Goal: Navigation & Orientation: Find specific page/section

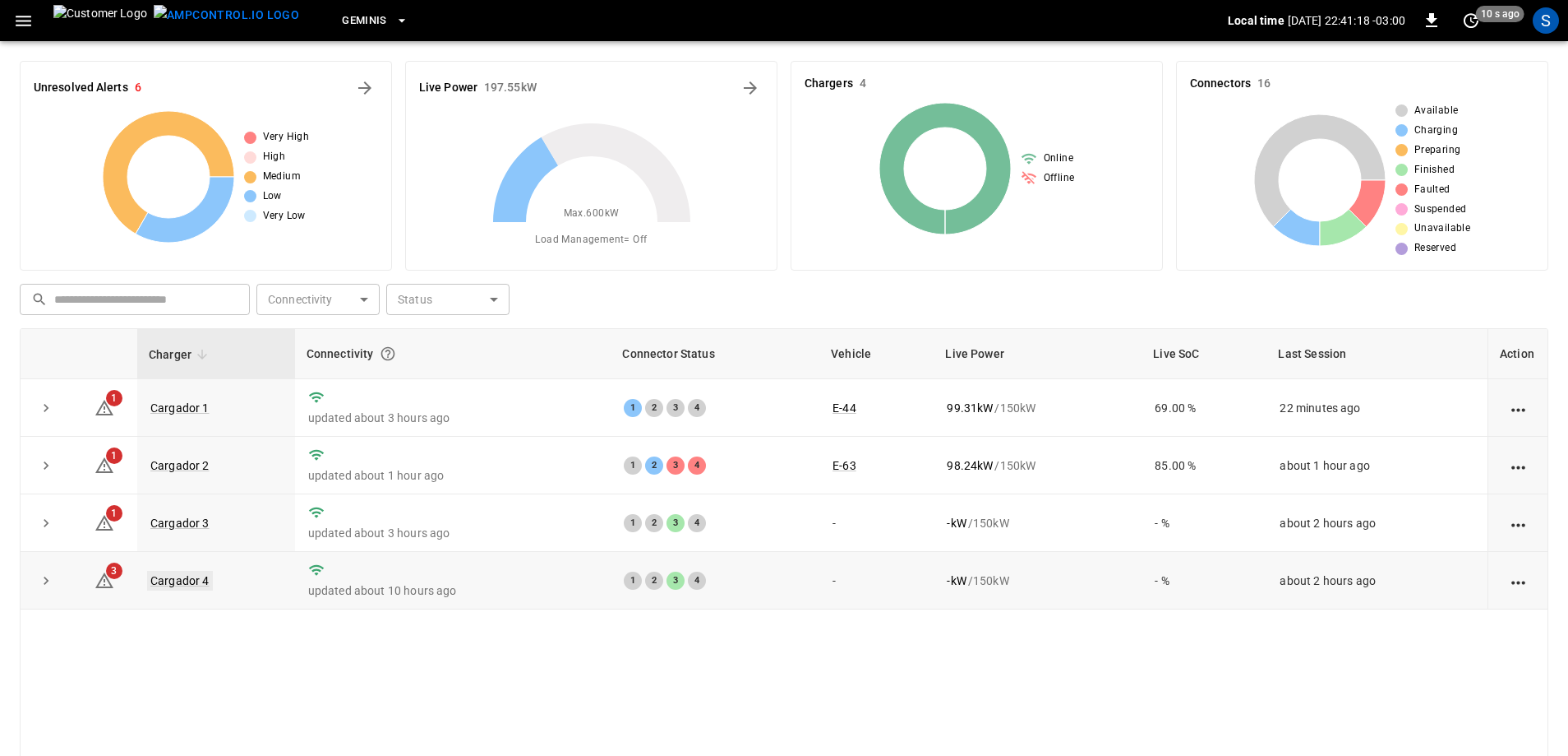
click at [195, 575] on link "Cargador 4" at bounding box center [180, 580] width 66 height 19
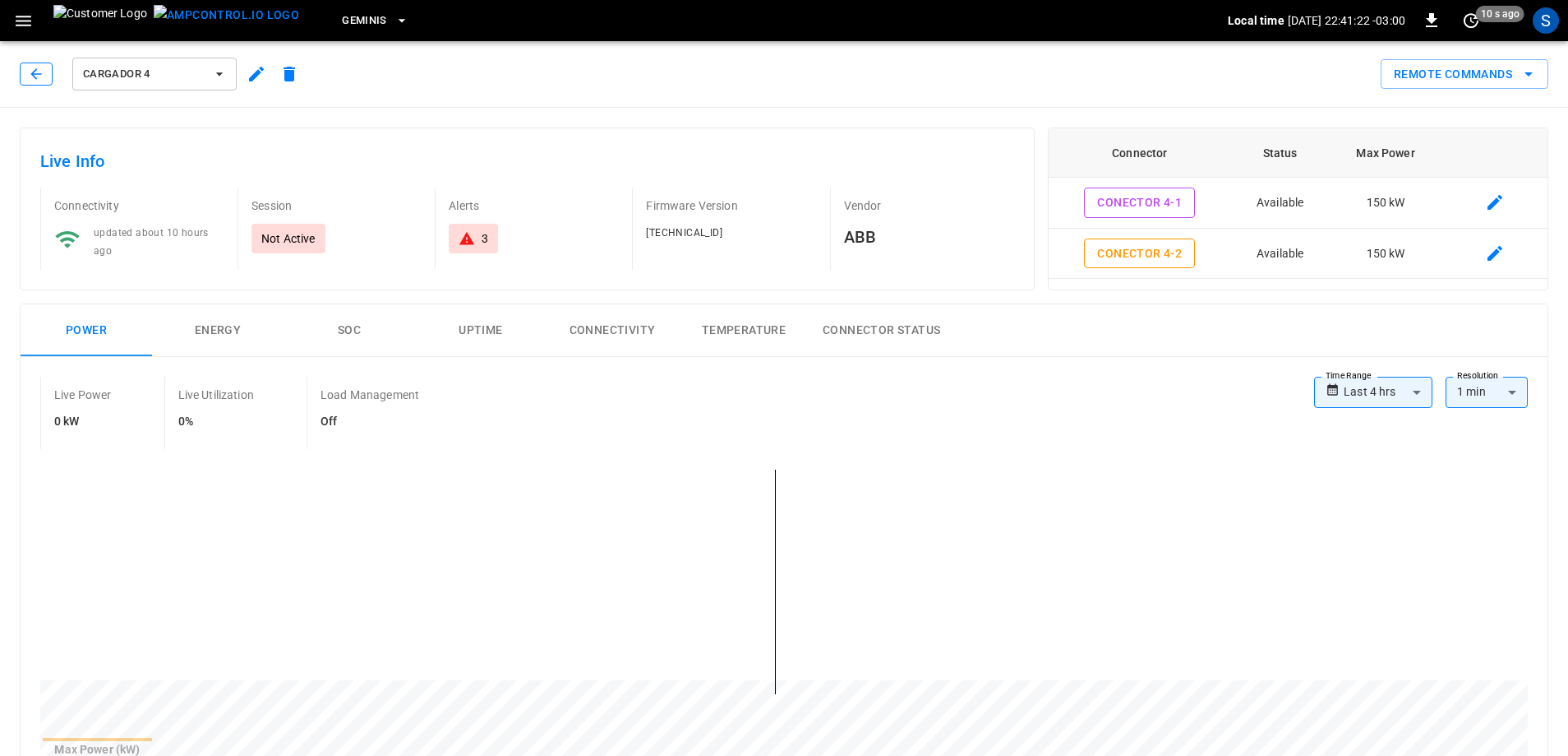
click at [47, 70] on button "button" at bounding box center [36, 74] width 33 height 23
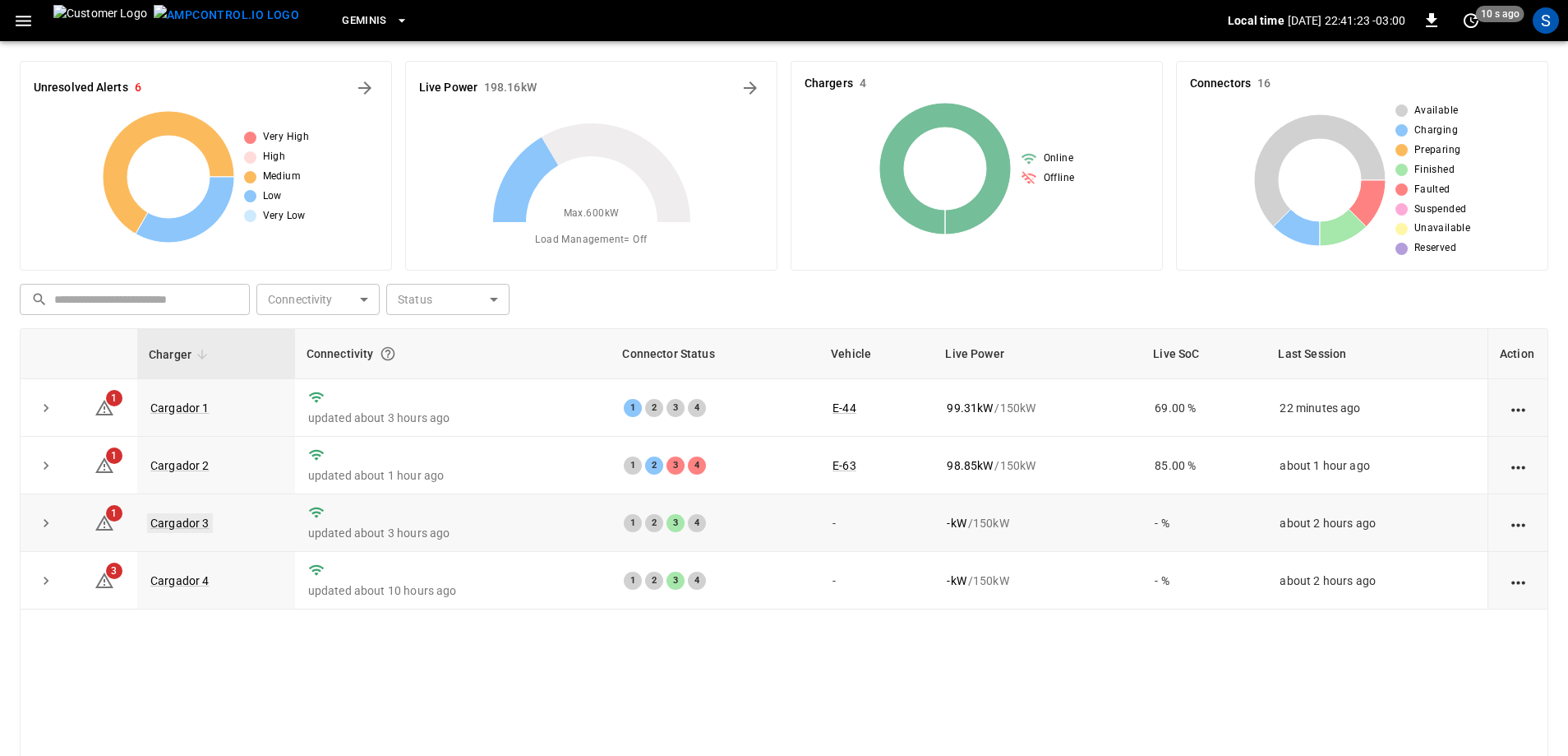
click at [184, 527] on link "Cargador 3" at bounding box center [180, 522] width 66 height 19
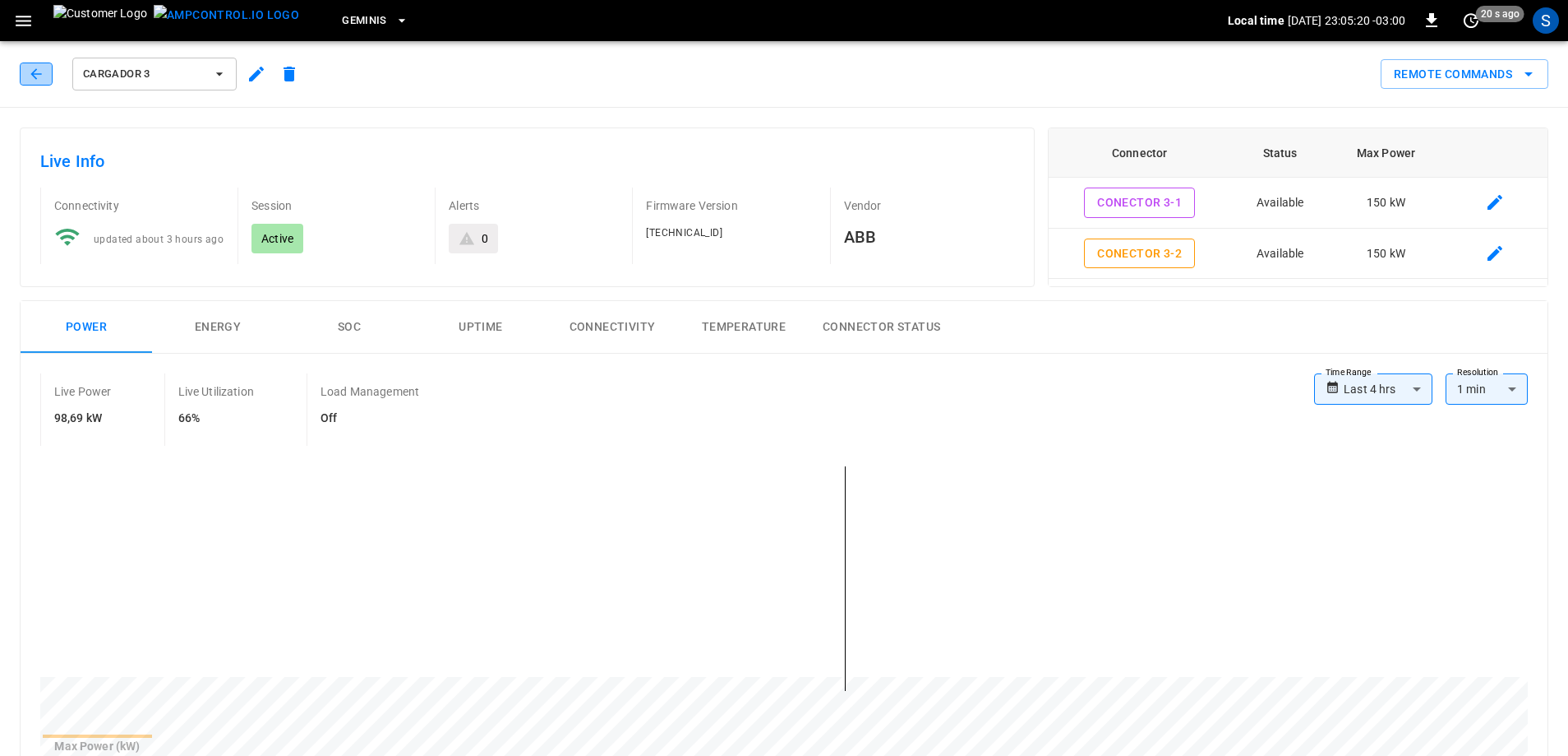
click at [27, 72] on button "button" at bounding box center [36, 74] width 33 height 23
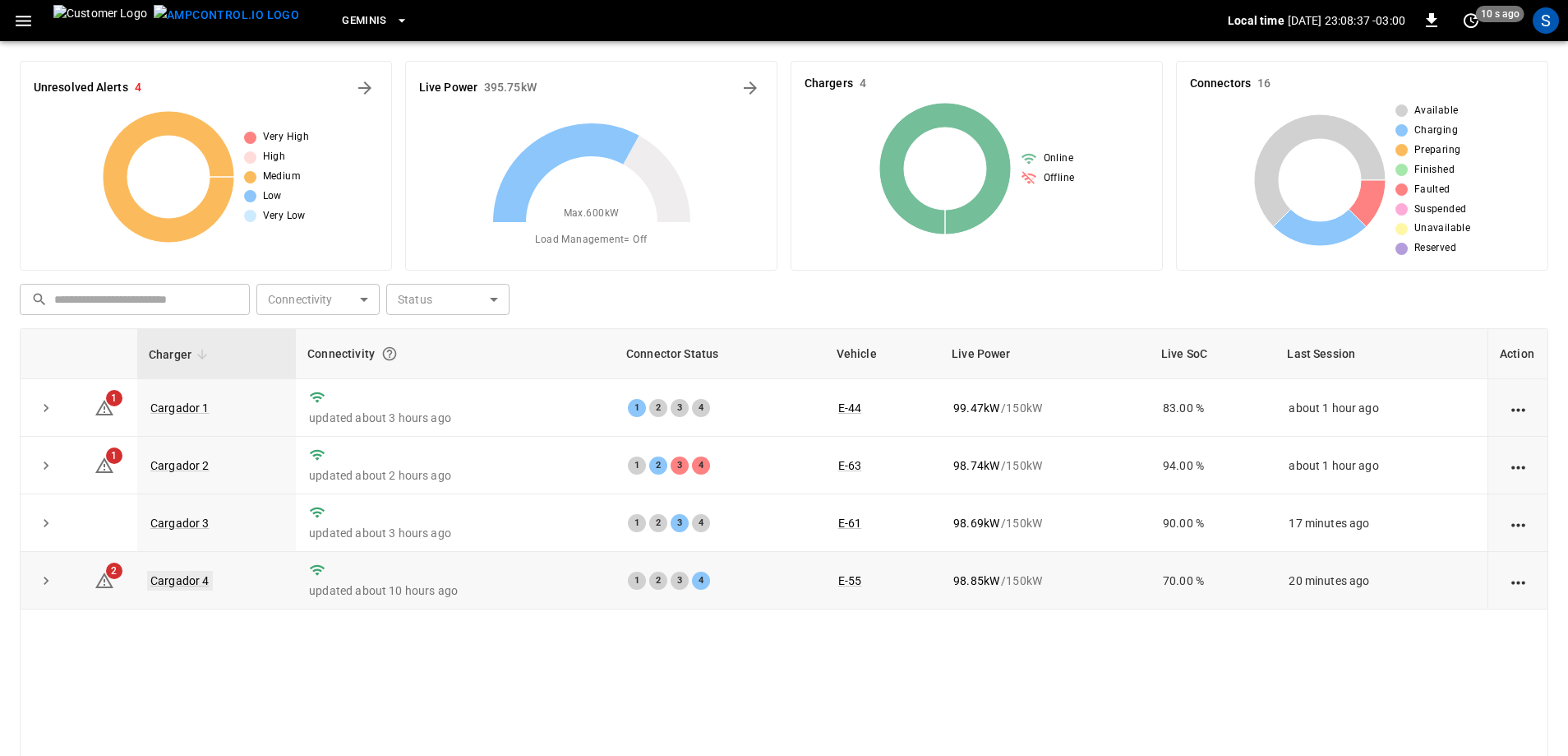
click at [195, 586] on link "Cargador 4" at bounding box center [180, 580] width 66 height 19
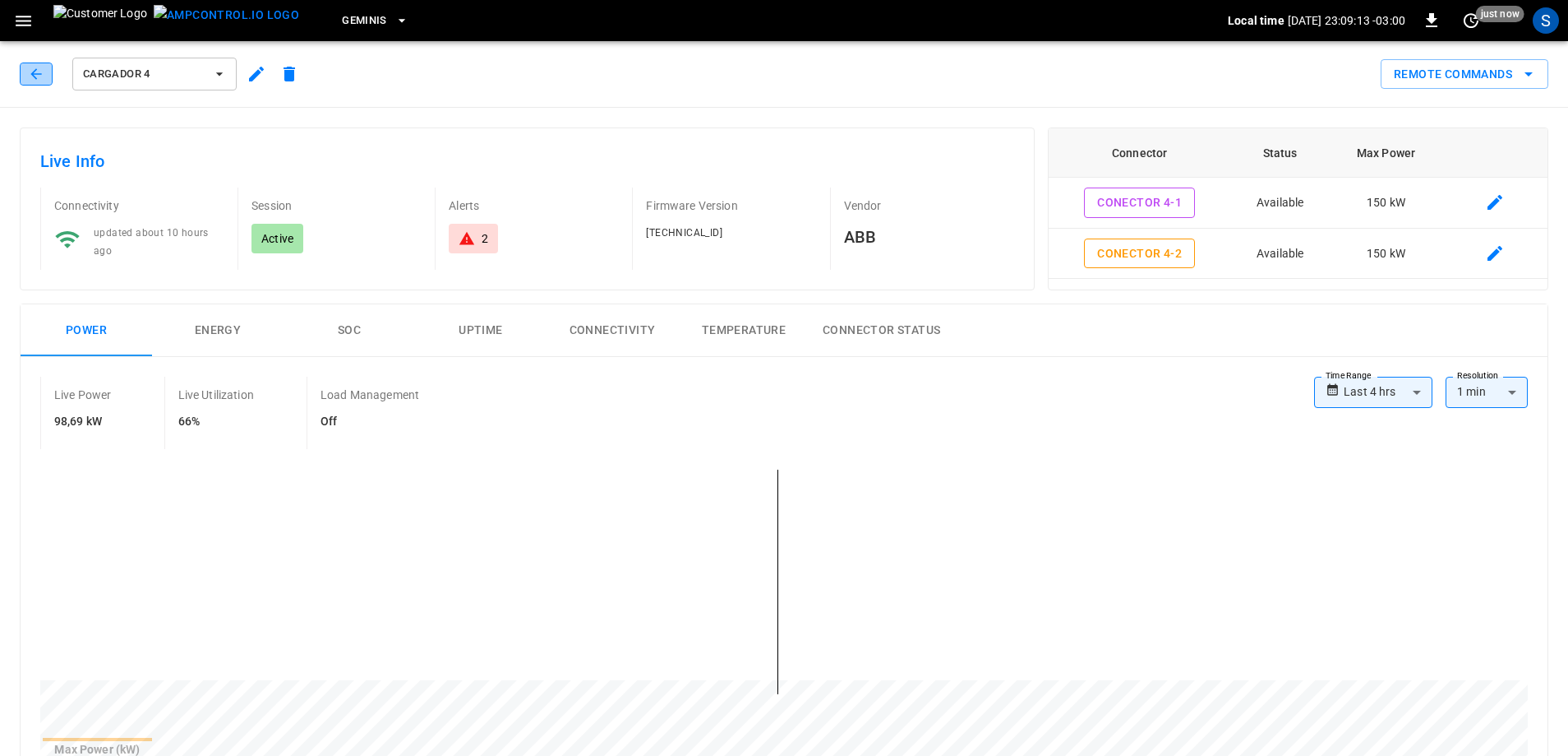
click at [41, 77] on icon "button" at bounding box center [36, 74] width 16 height 16
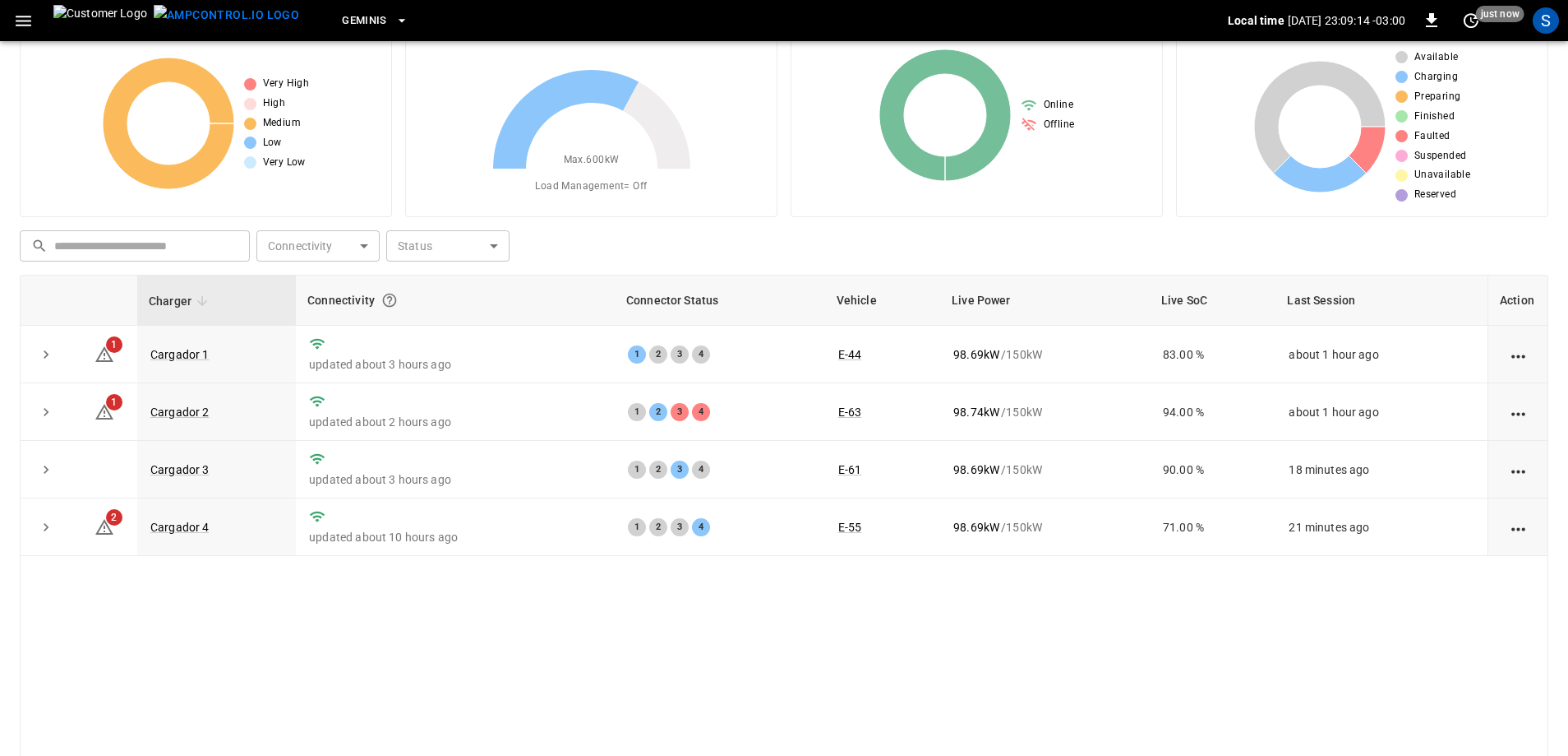
scroll to position [82, 0]
